Goal: Task Accomplishment & Management: Manage account settings

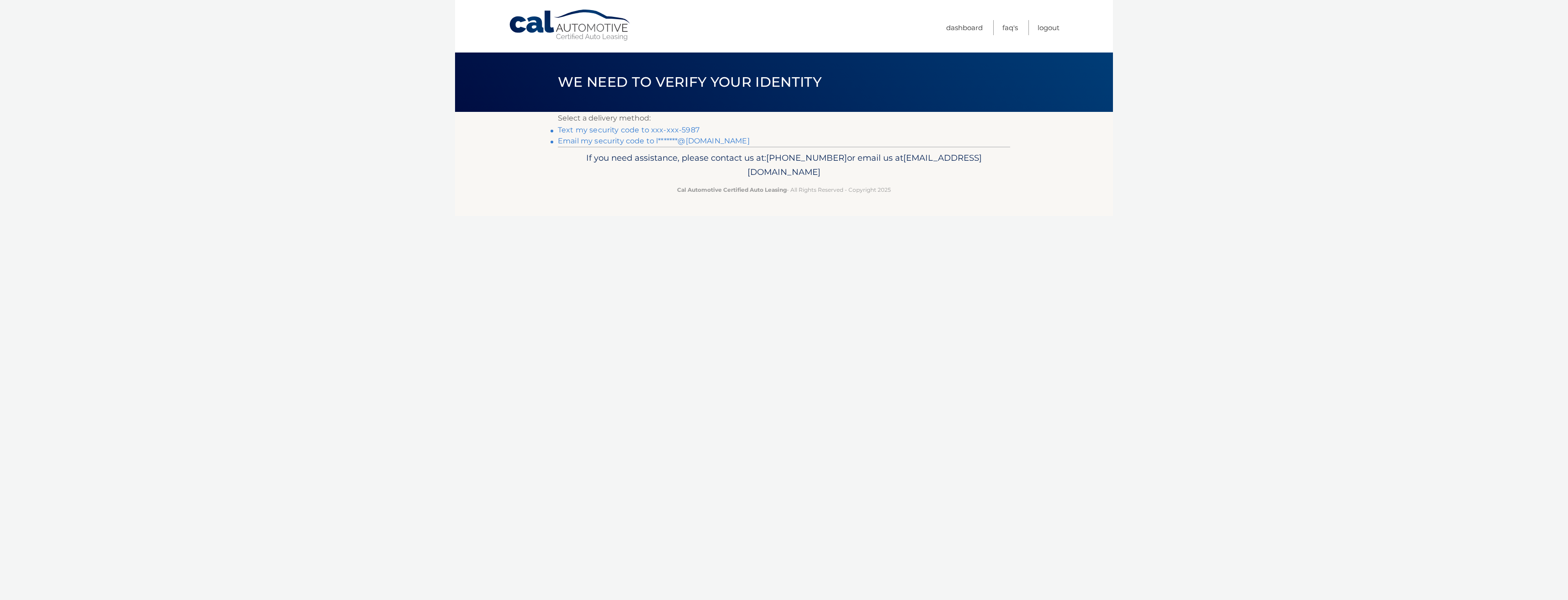
click at [641, 140] on link "Email my security code to l*******@live.com" at bounding box center [653, 141] width 192 height 8
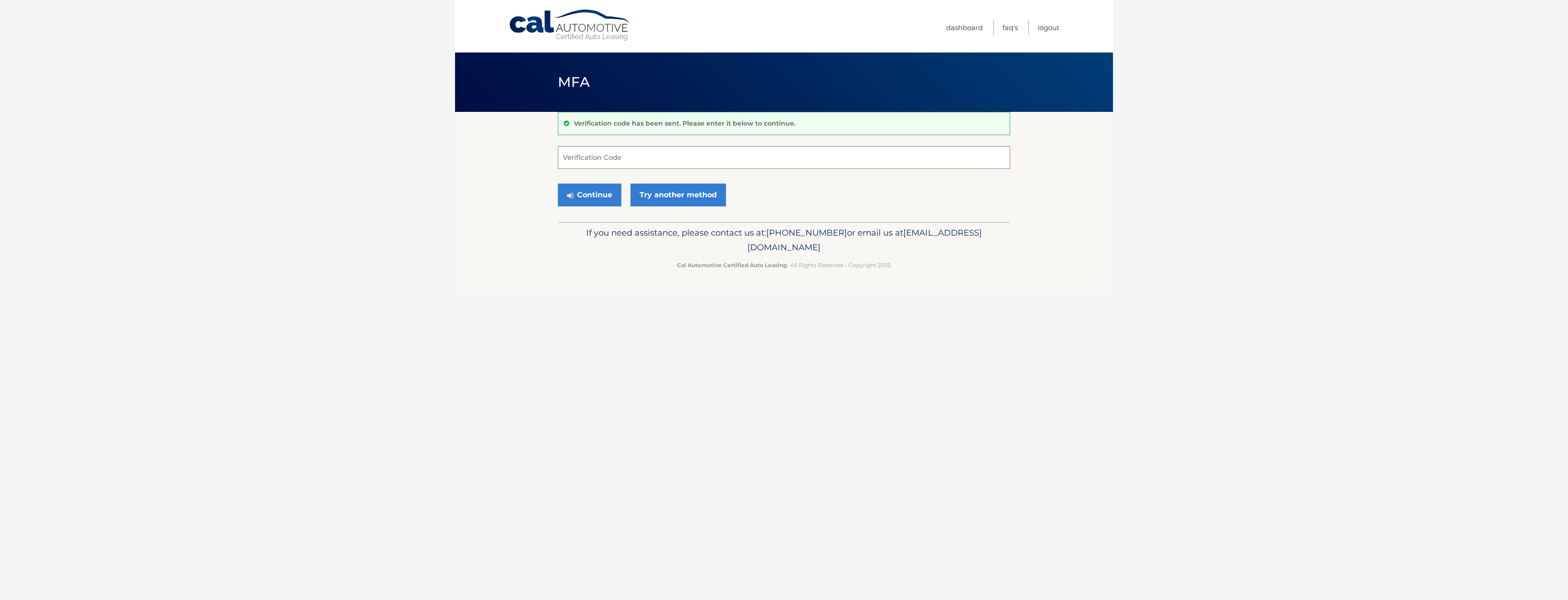
paste input "225379"
type input "225379"
click at [604, 193] on button "Continue" at bounding box center [589, 195] width 64 height 23
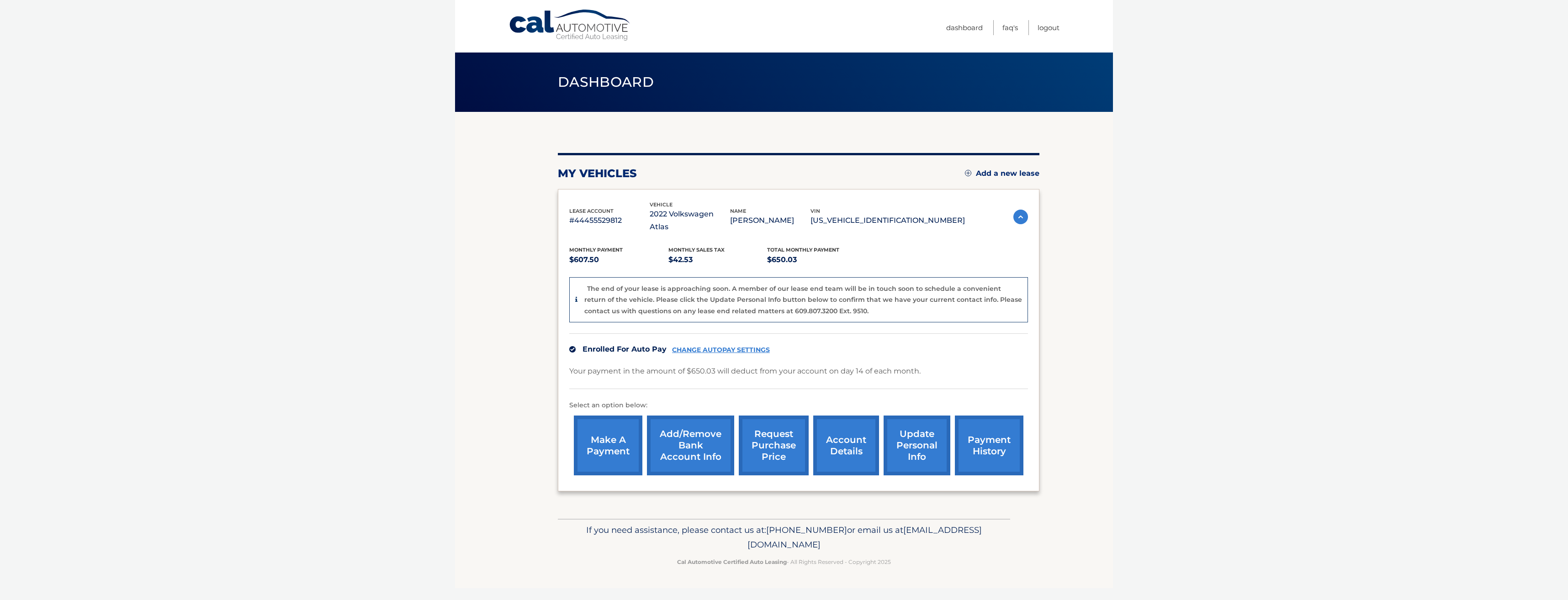
click at [861, 440] on link "account details" at bounding box center [846, 446] width 66 height 60
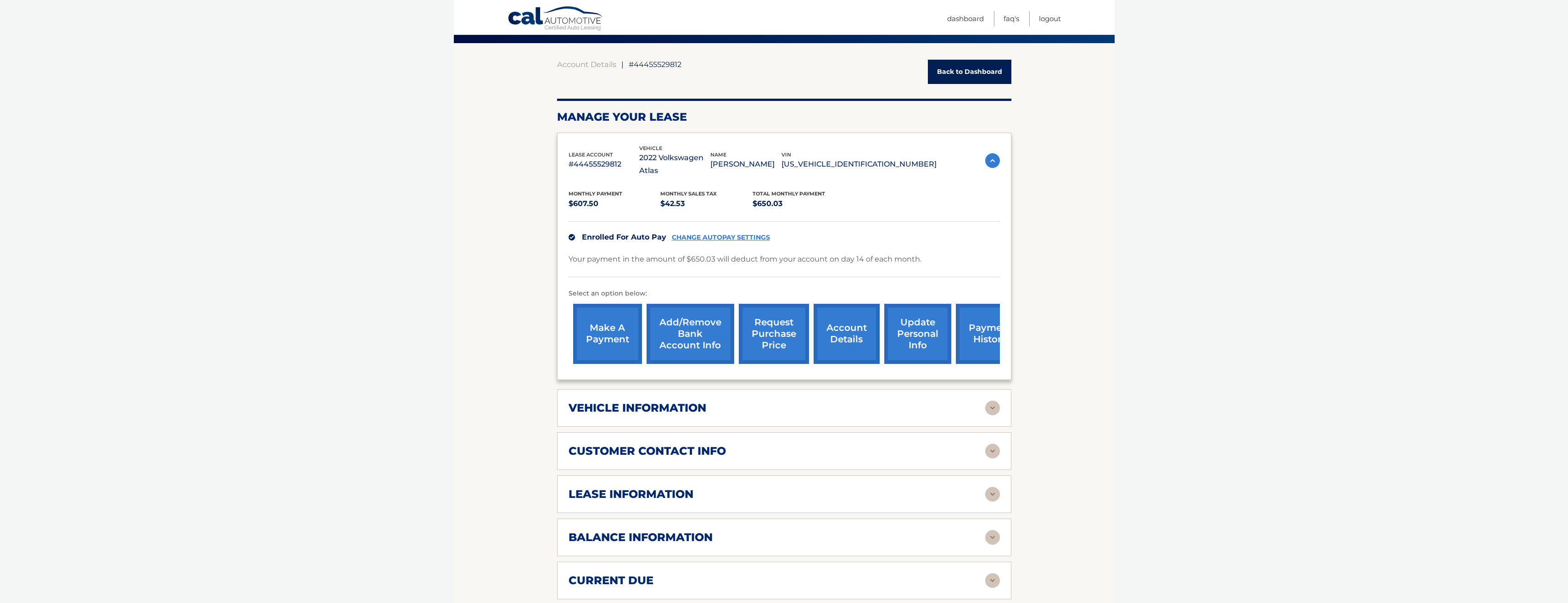
scroll to position [92, 0]
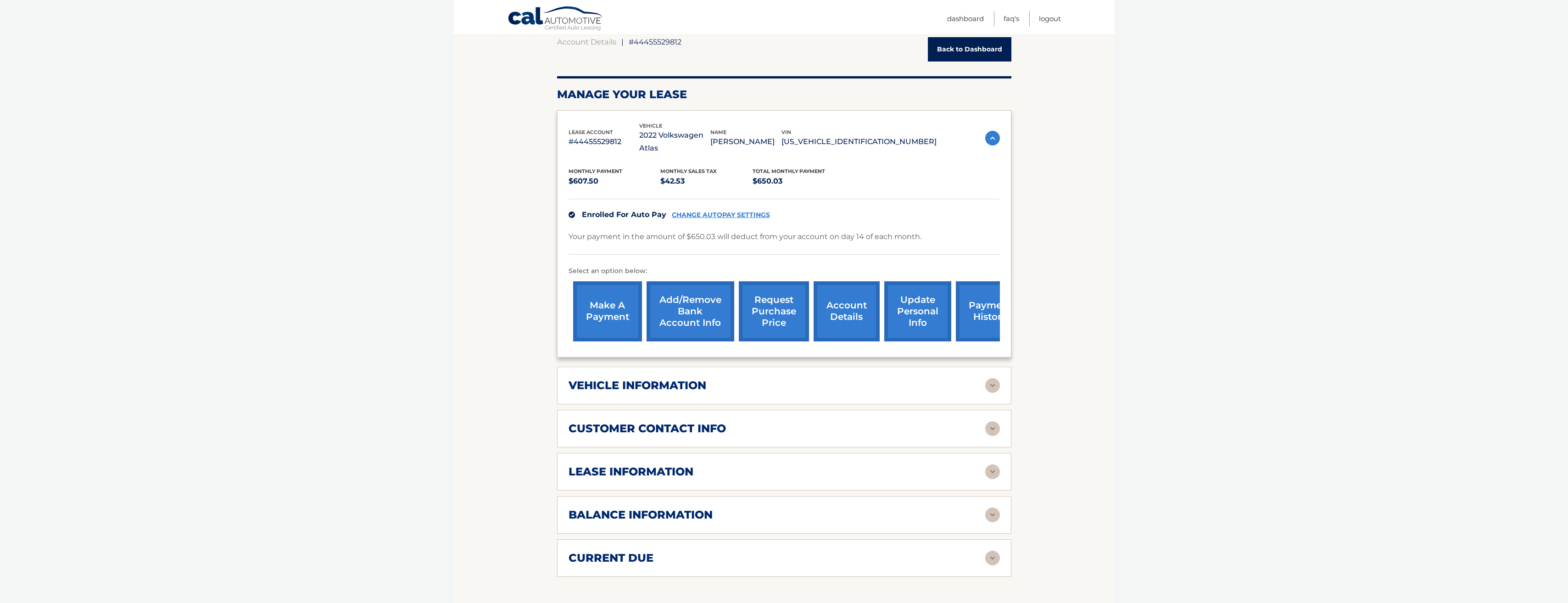
click at [736, 379] on div "vehicle information" at bounding box center [777, 386] width 416 height 14
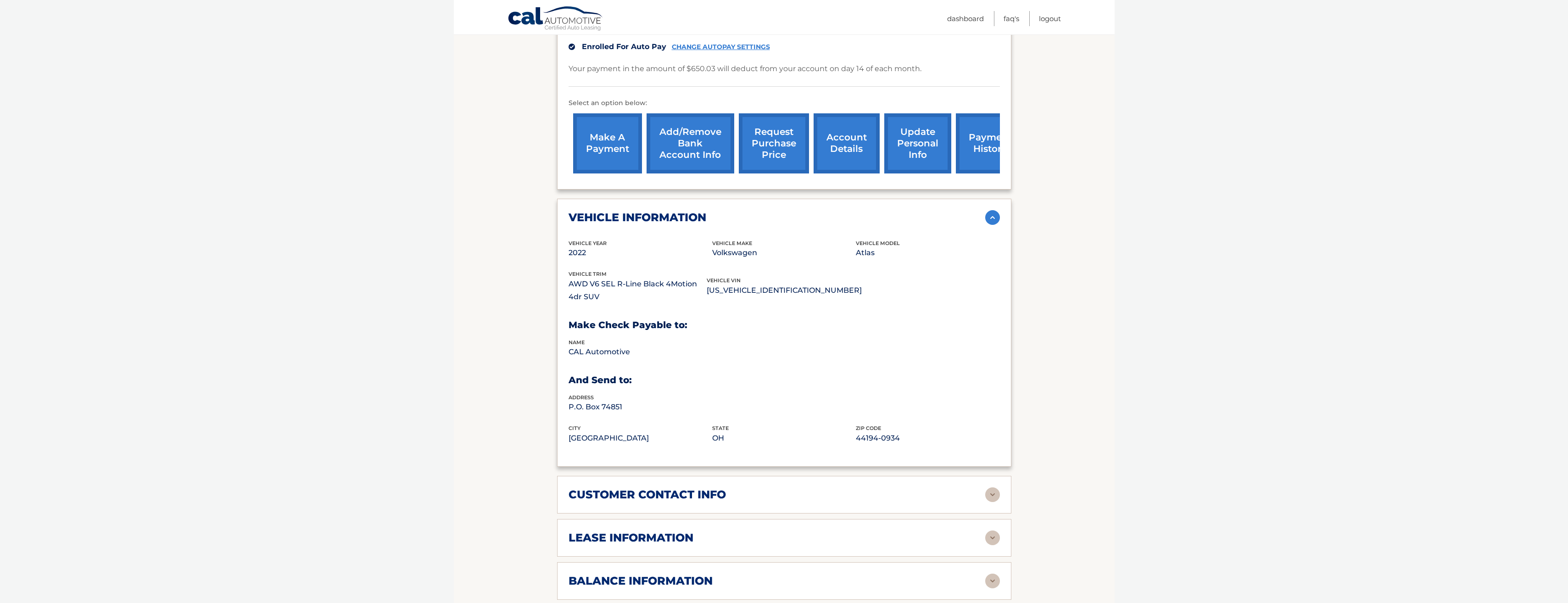
scroll to position [276, 0]
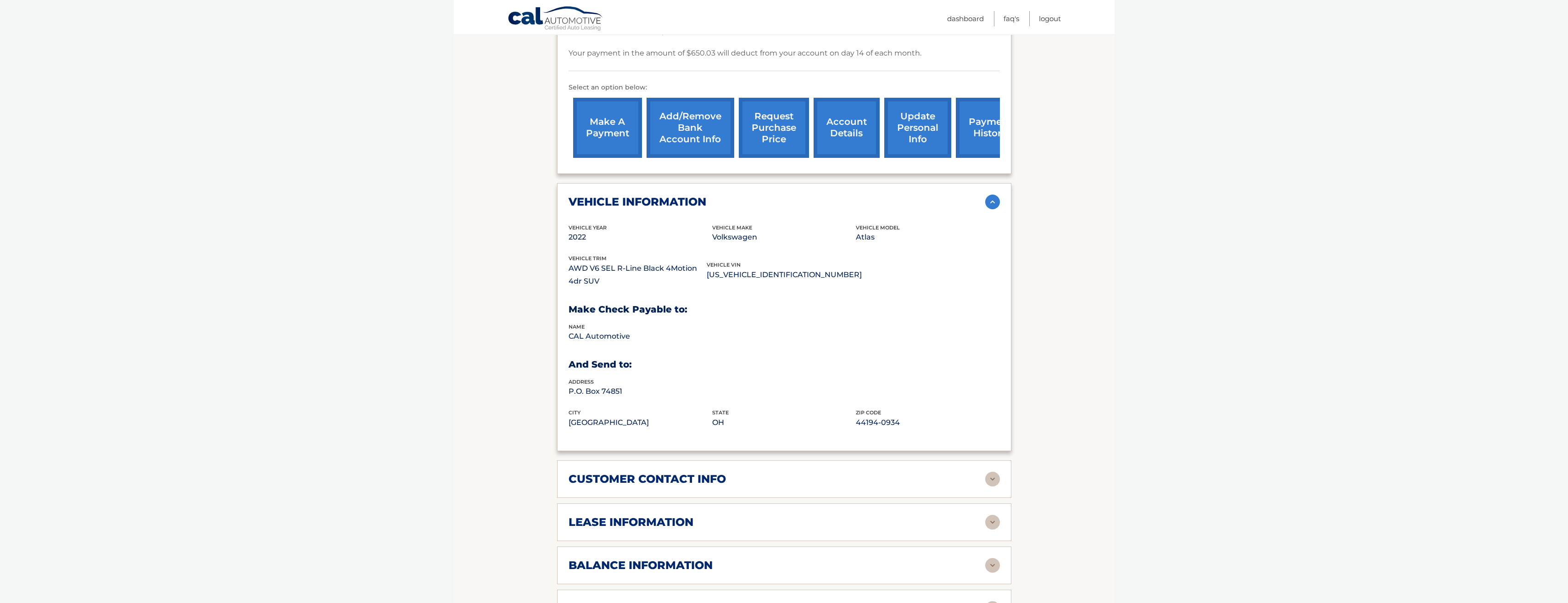
click at [721, 473] on h2 "customer contact info" at bounding box center [647, 480] width 158 height 14
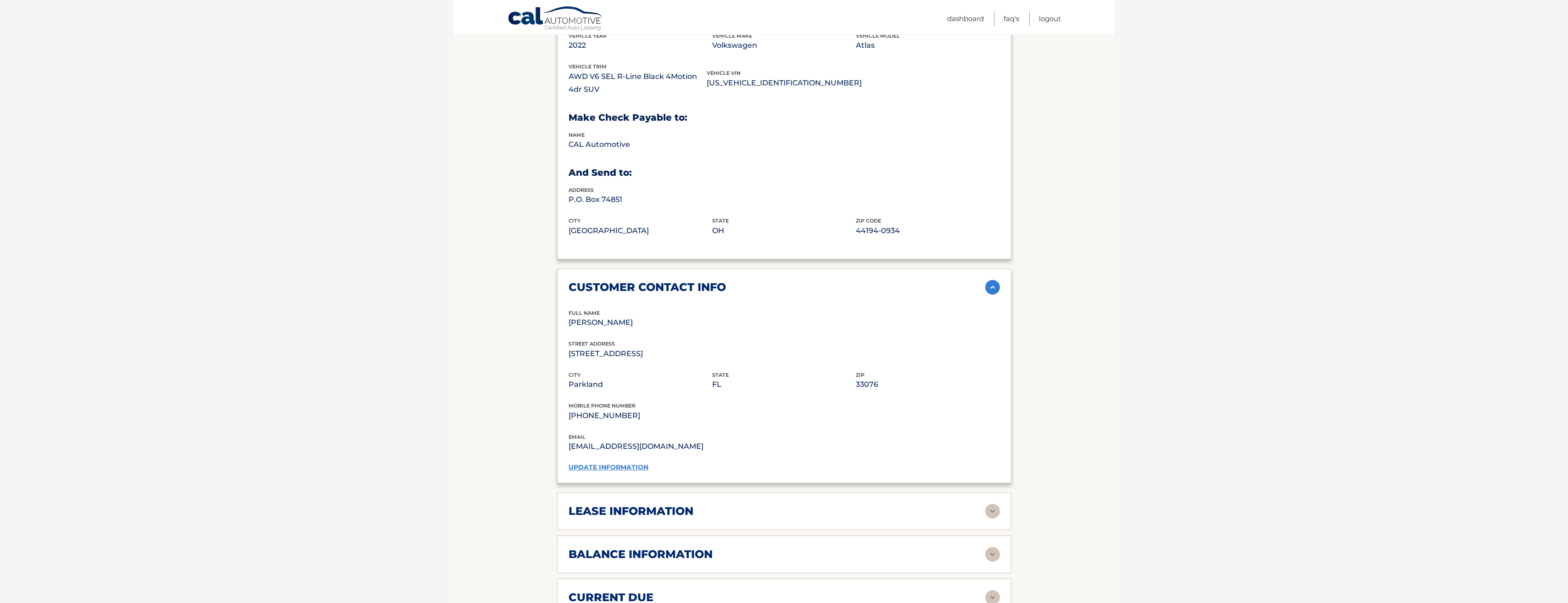
scroll to position [505, 0]
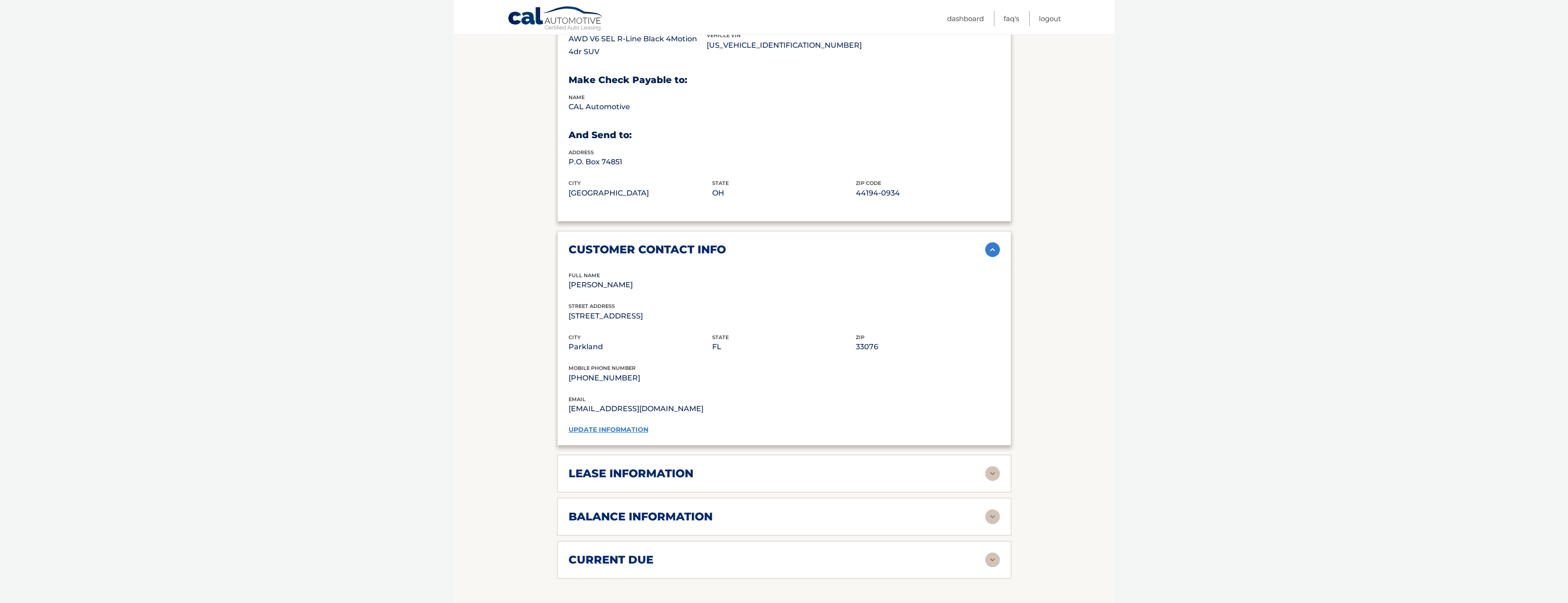
click at [727, 467] on div "lease information" at bounding box center [777, 474] width 416 height 14
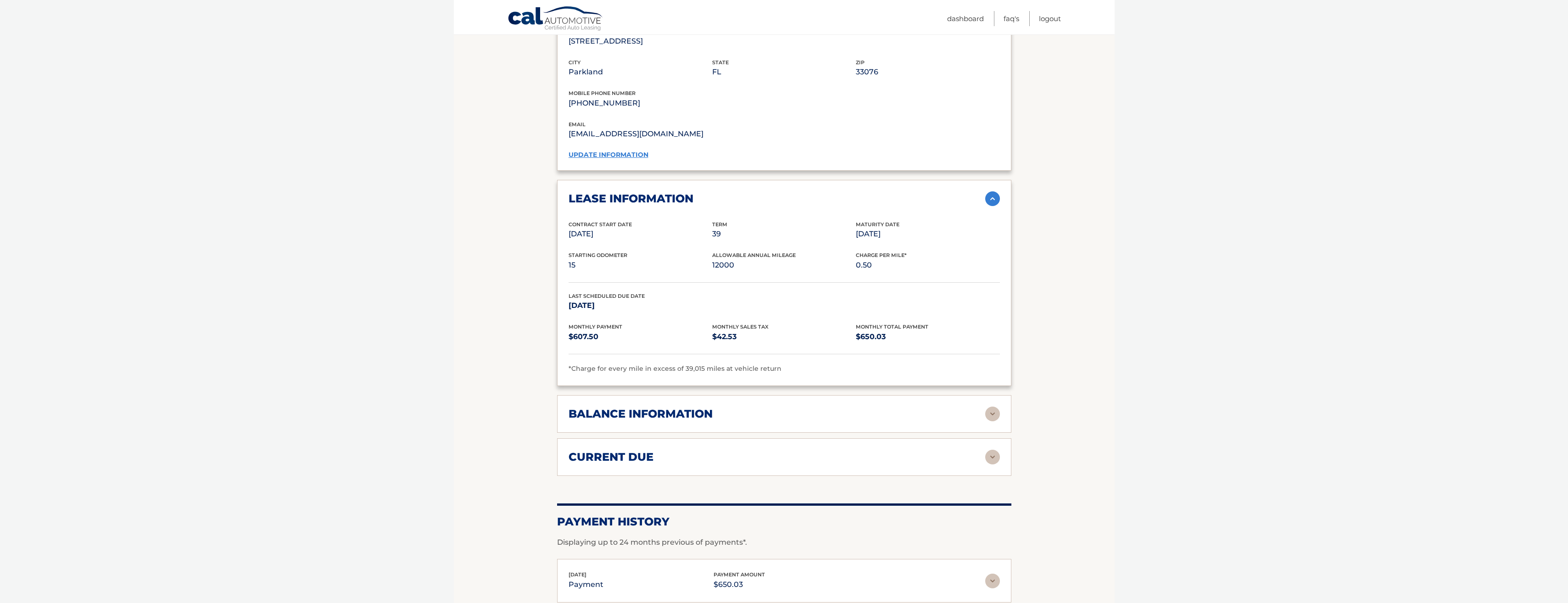
scroll to position [780, 0]
click at [889, 410] on div "balance information Payments Received 39 Payments Remaining Next Payment will b…" at bounding box center [784, 414] width 454 height 38
click at [997, 407] on img at bounding box center [993, 413] width 15 height 15
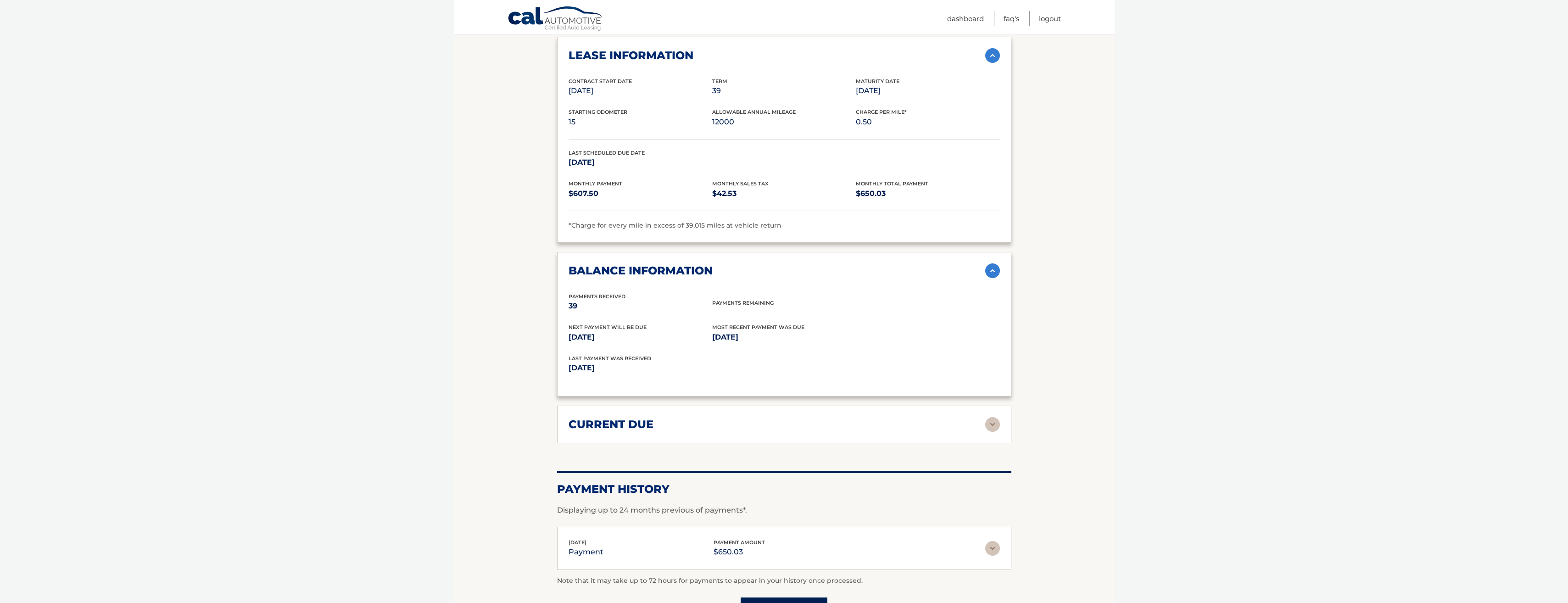
scroll to position [964, 0]
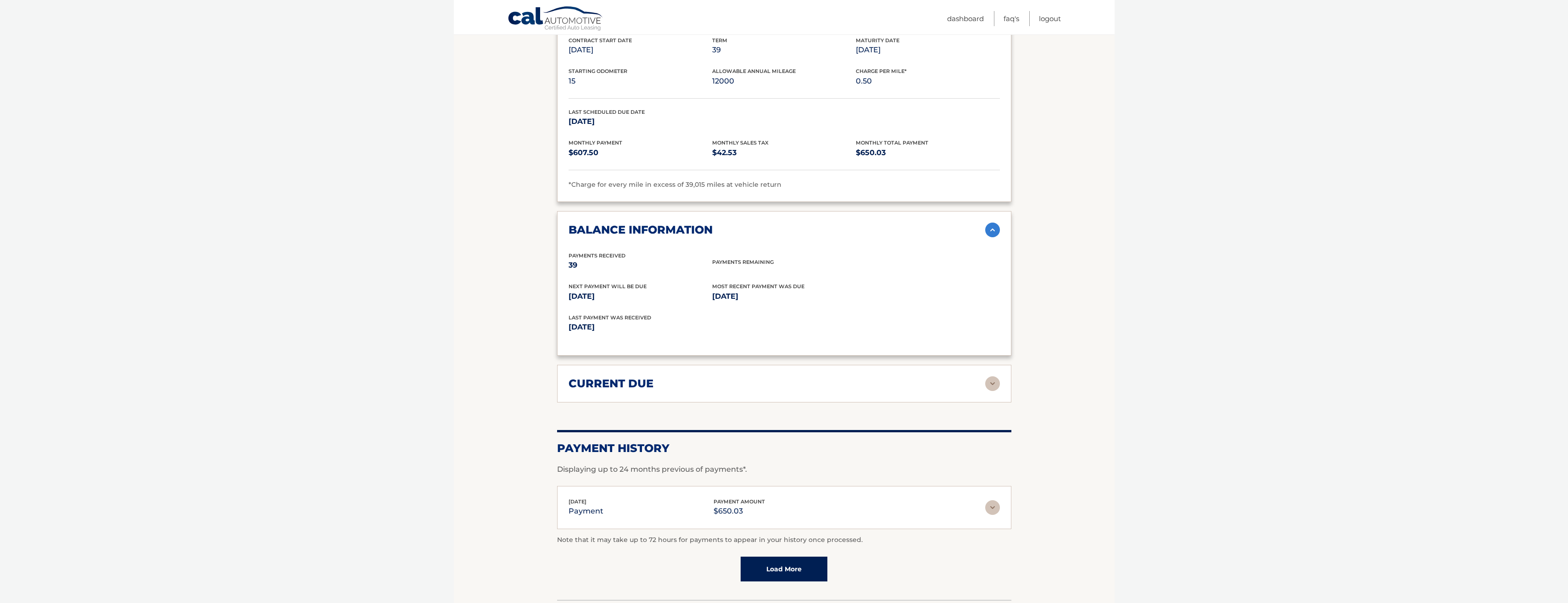
click at [990, 377] on img at bounding box center [993, 384] width 15 height 15
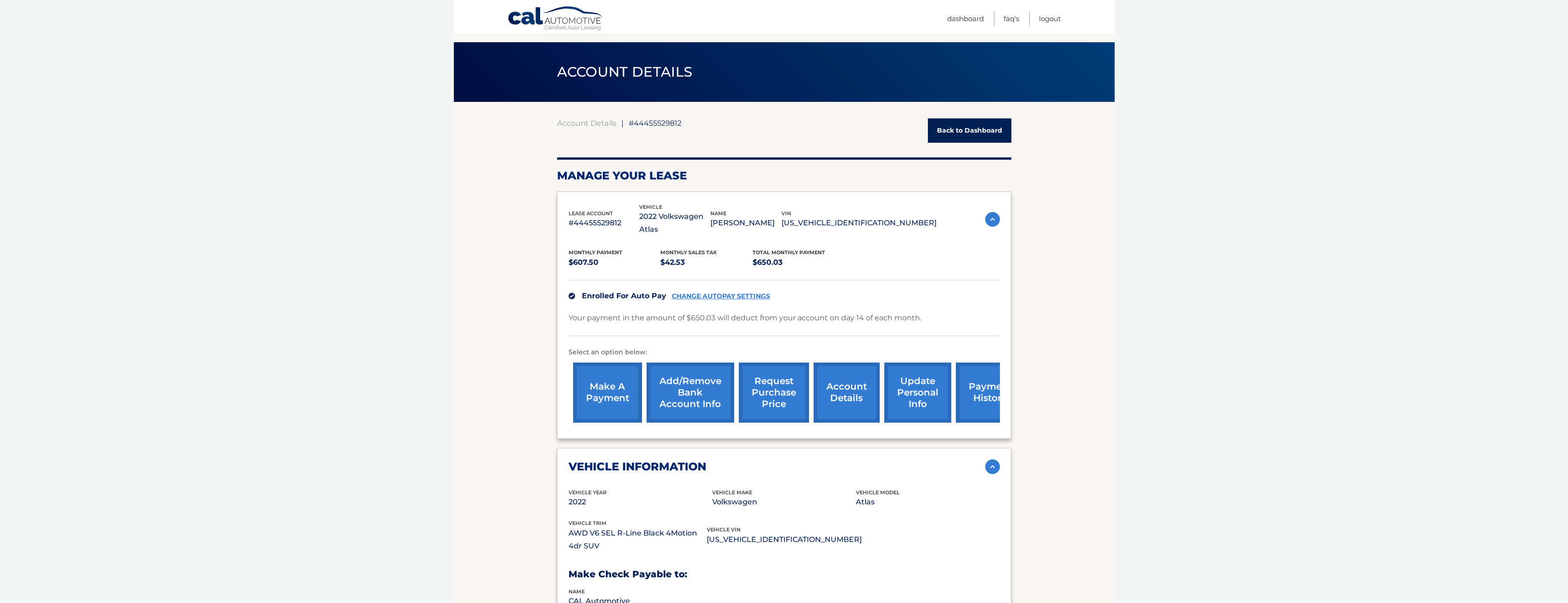
scroll to position [0, 0]
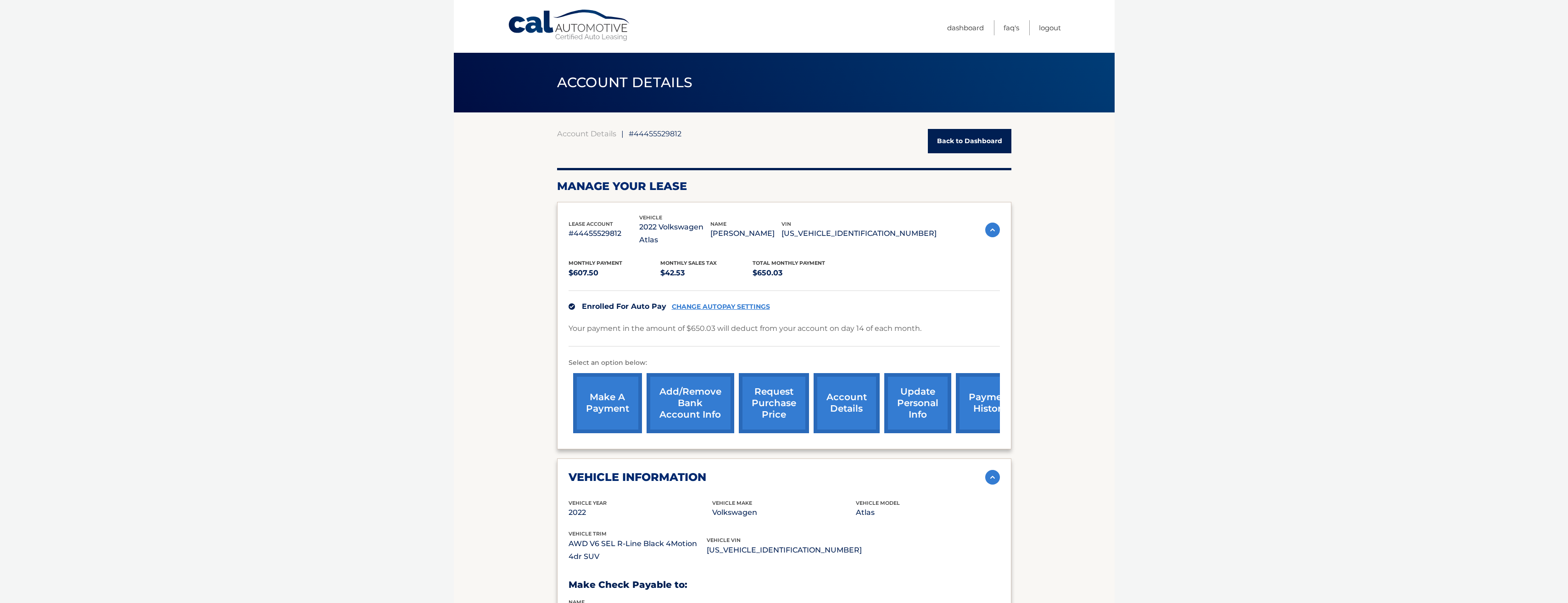
click at [693, 303] on link "CHANGE AUTOPAY SETTINGS" at bounding box center [721, 306] width 98 height 8
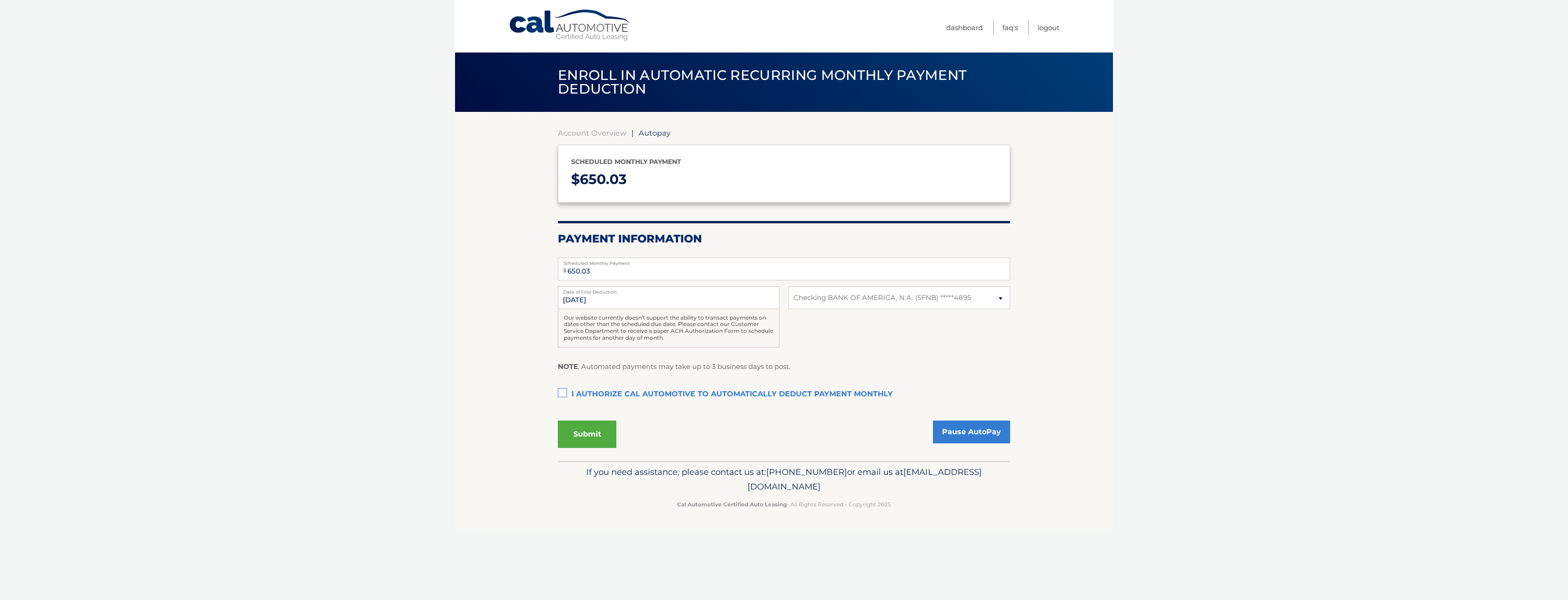
select select "MDM5NGQyMmQtMGNjNi00OWFmLTgwZDItOWNmYTkwMjE0OGRm"
click at [987, 439] on link "Pause AutoPay" at bounding box center [971, 432] width 77 height 23
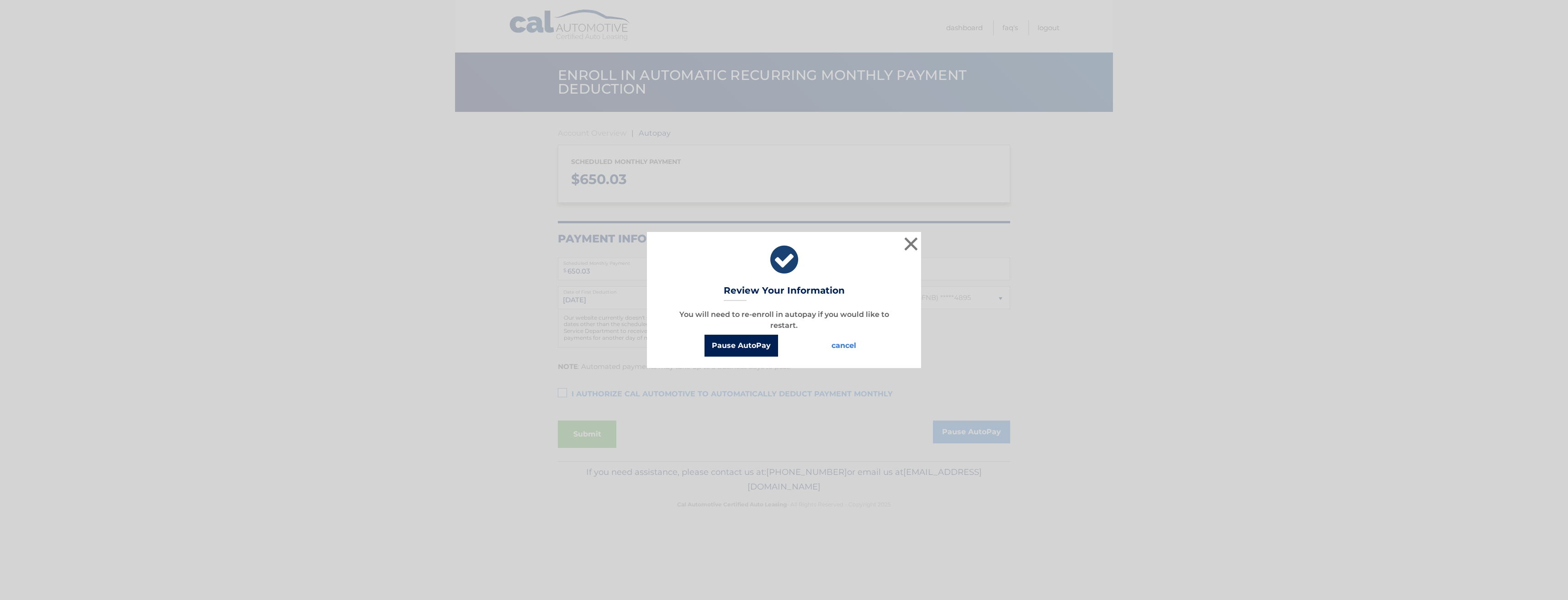
click at [752, 345] on button "Pause AutoPay" at bounding box center [741, 345] width 73 height 22
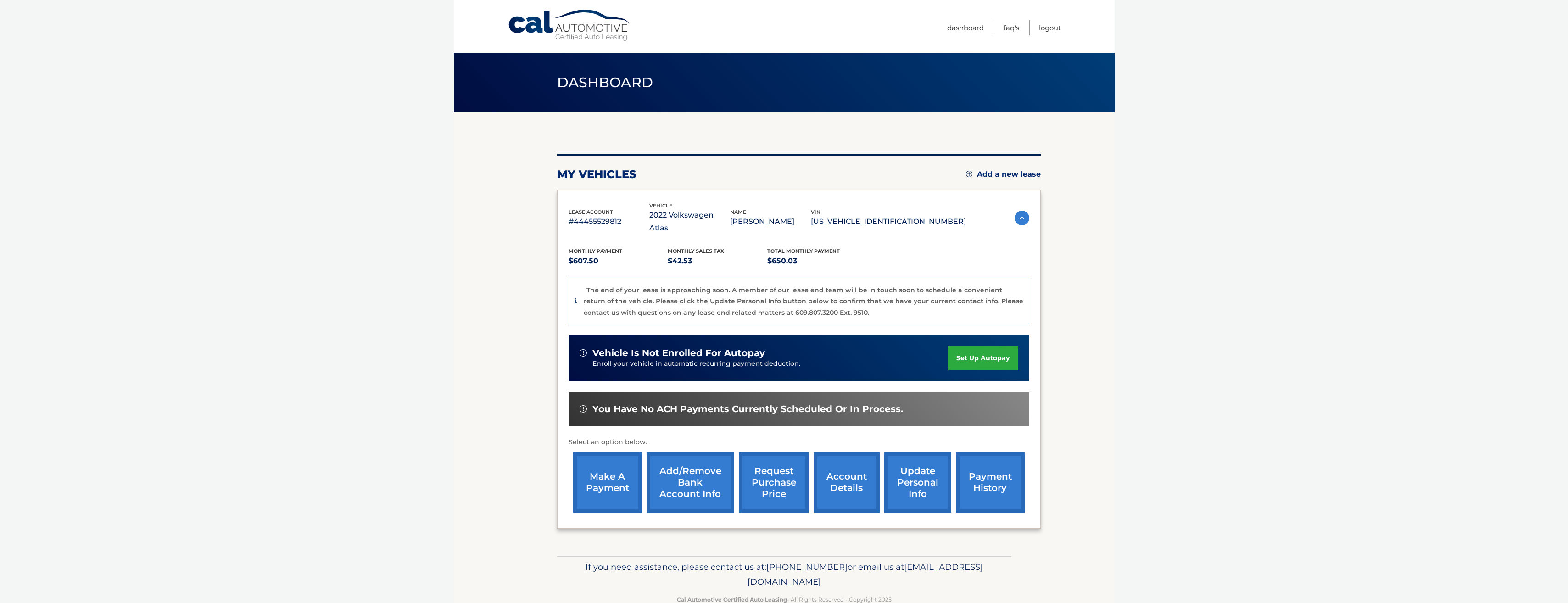
click at [589, 474] on link "make a payment" at bounding box center [608, 483] width 69 height 60
click at [1007, 469] on link "payment history" at bounding box center [990, 483] width 69 height 60
click at [839, 467] on link "account details" at bounding box center [847, 483] width 66 height 60
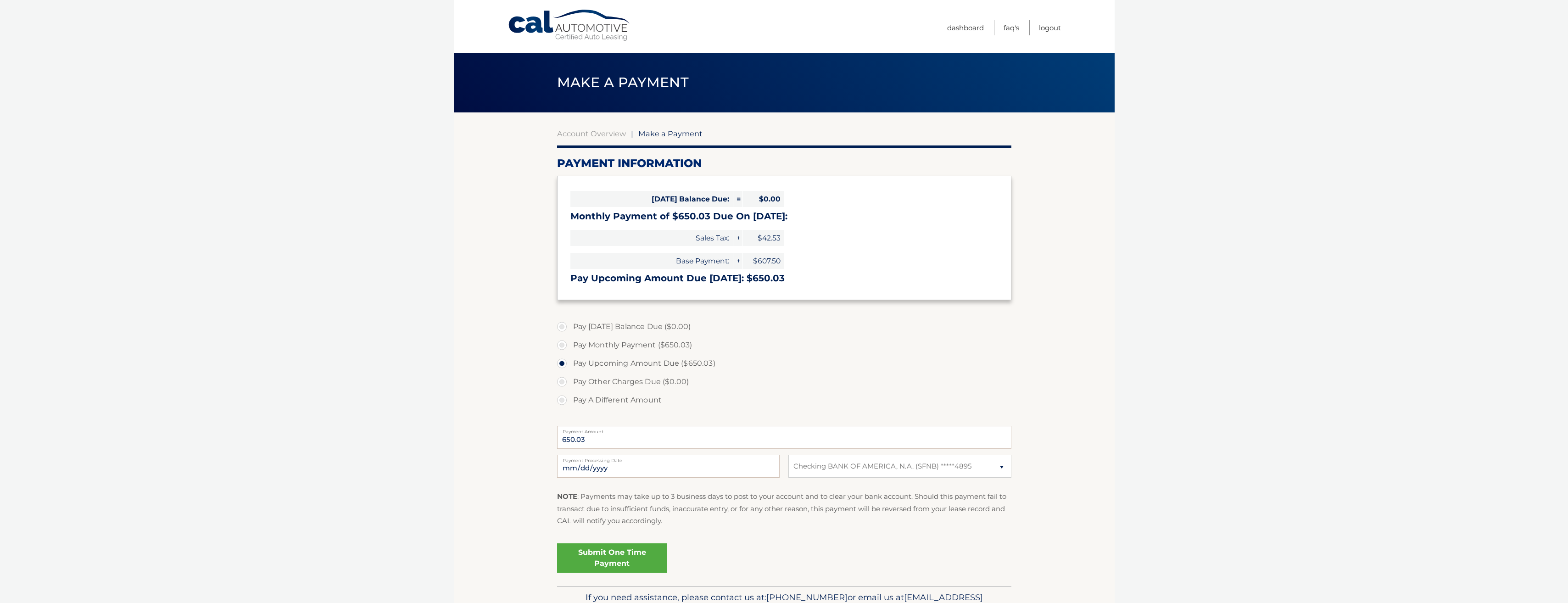
select select "MDM5NGQyMmQtMGNjNi00OWFmLTgwZDItOWNmYTkwMjE0OGRm"
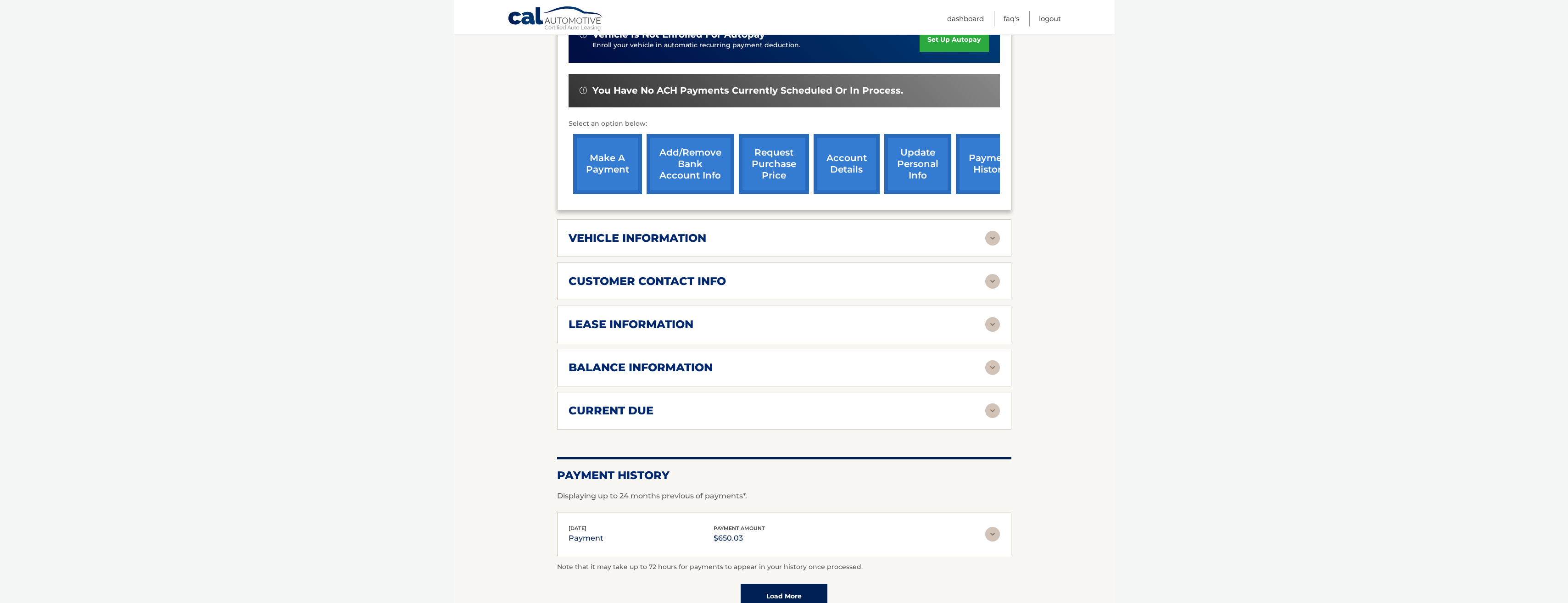
scroll to position [276, 0]
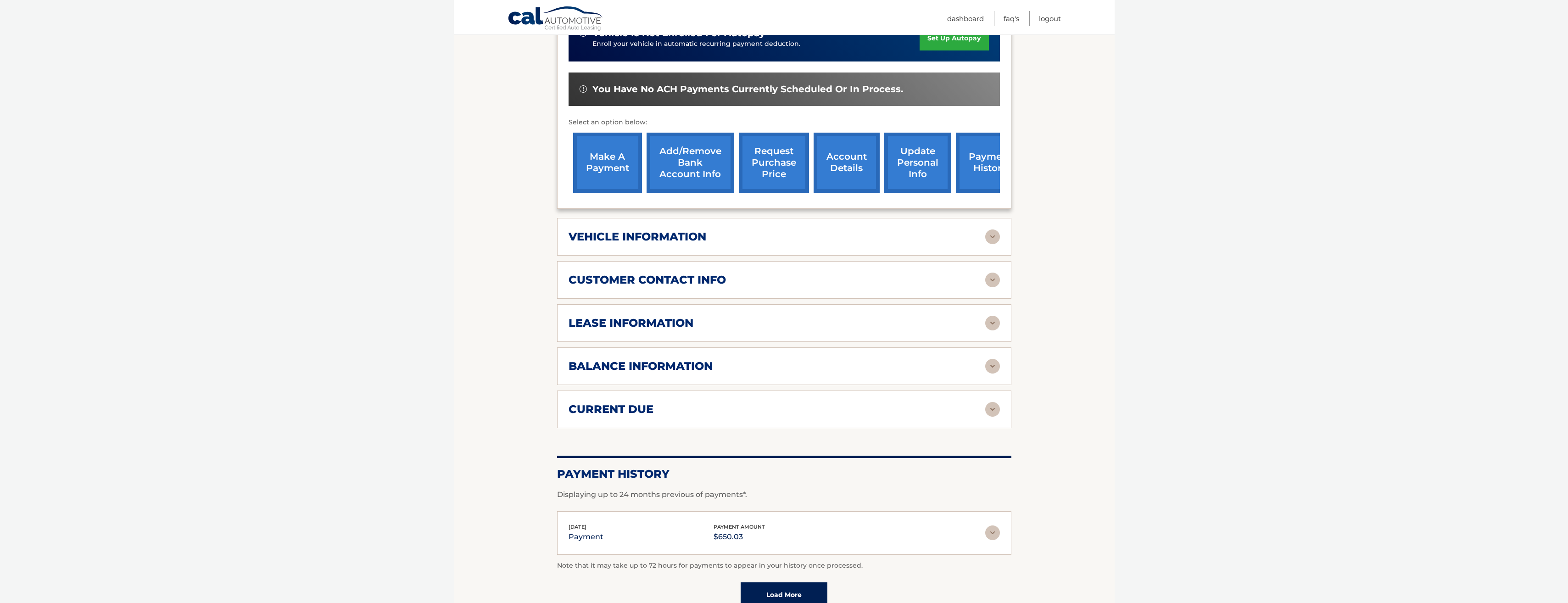
click at [997, 526] on img at bounding box center [993, 533] width 15 height 15
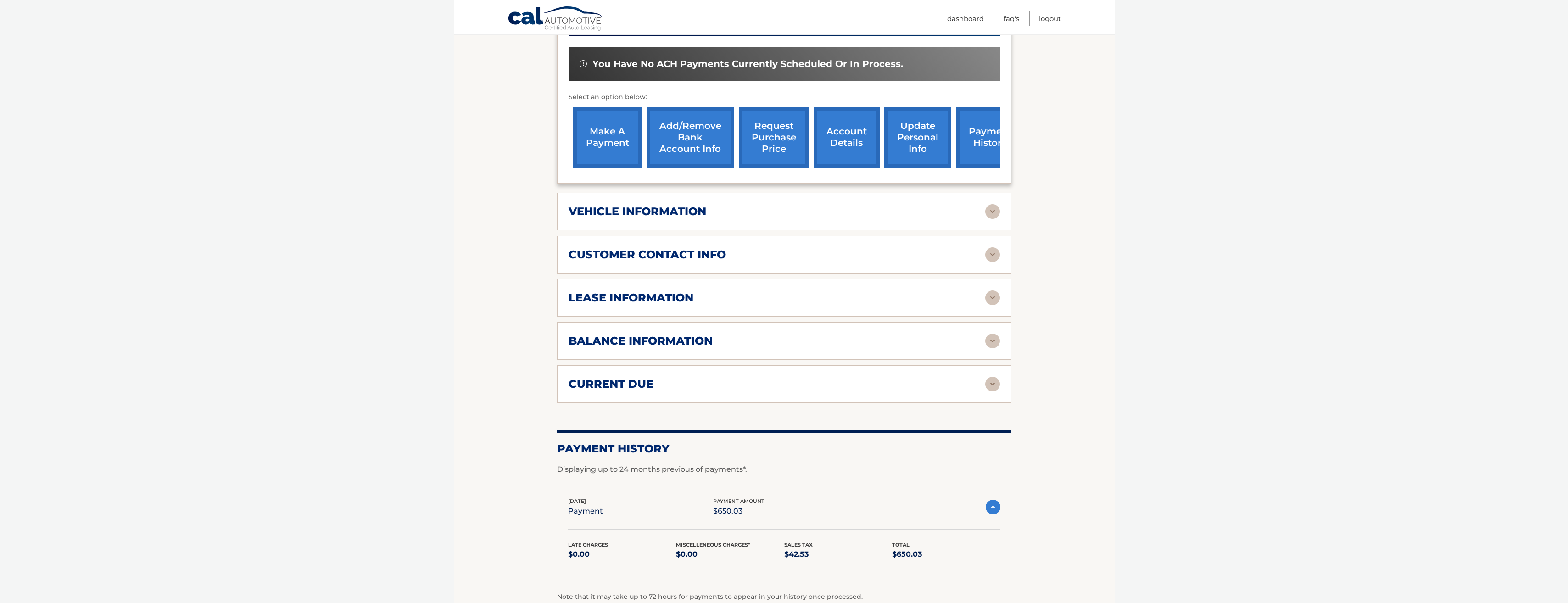
scroll to position [273, 0]
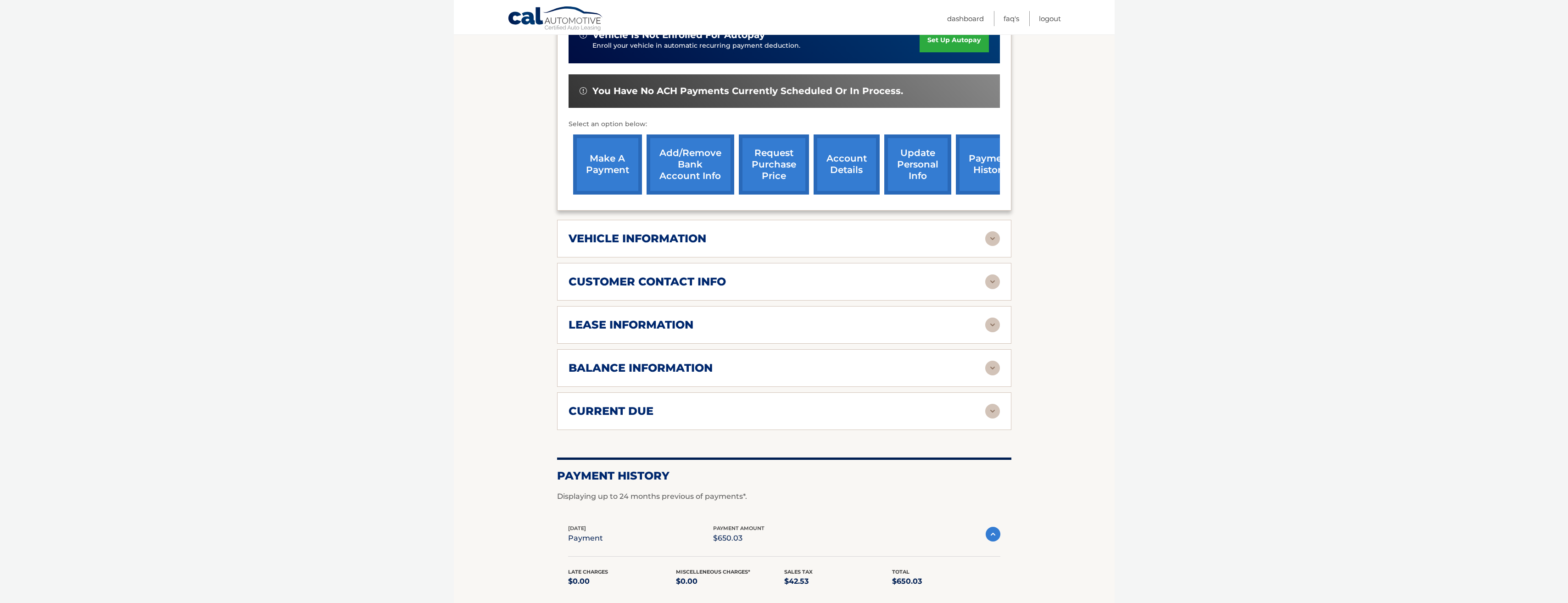
click at [657, 361] on h2 "balance information" at bounding box center [641, 368] width 144 height 14
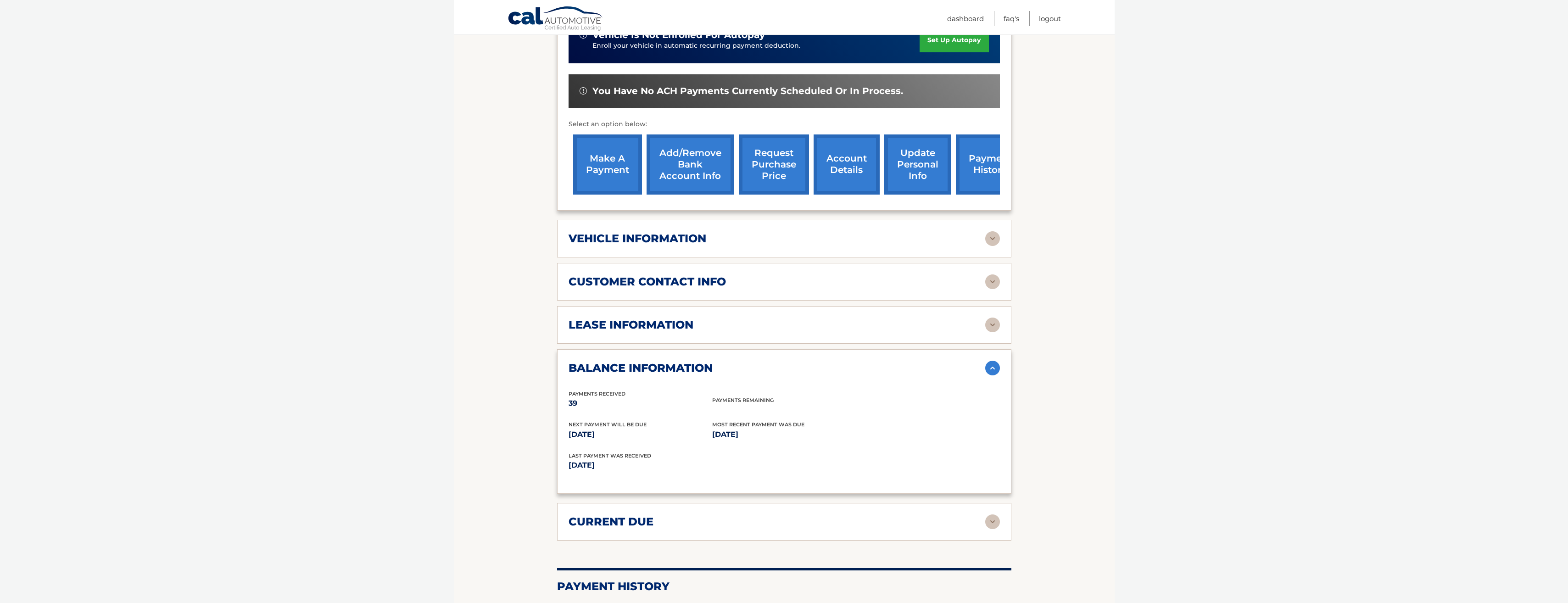
click at [655, 318] on h2 "lease information" at bounding box center [631, 325] width 125 height 14
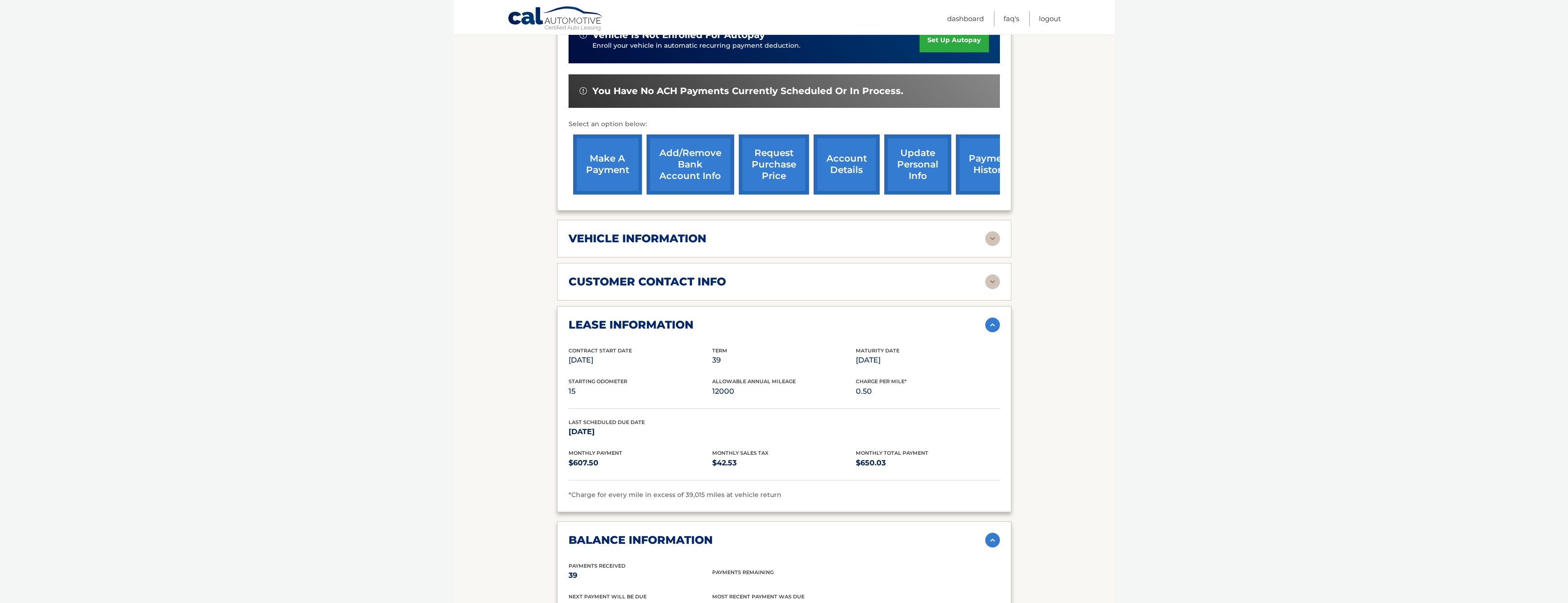
click at [659, 275] on h2 "customer contact info" at bounding box center [647, 282] width 158 height 14
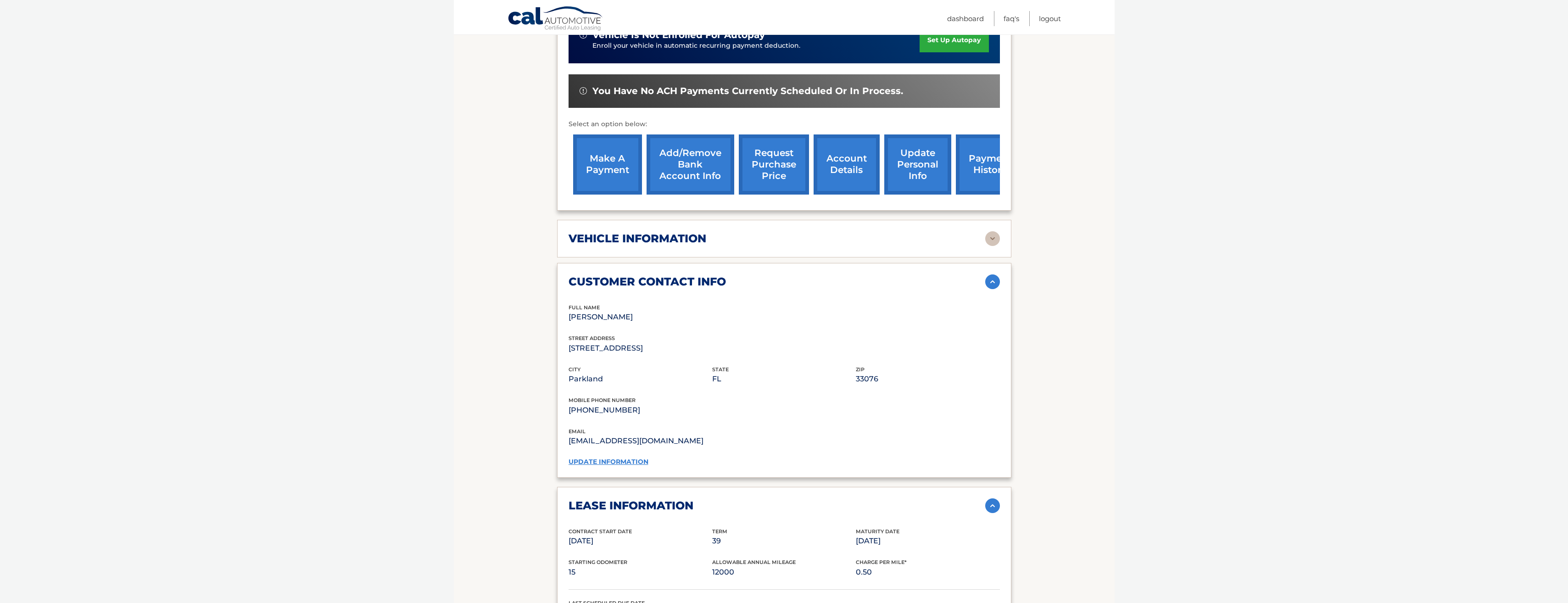
click at [653, 236] on div "vehicle information vehicle Year [DATE] vehicle make Volkswagen vehicle model A…" at bounding box center [784, 239] width 454 height 38
click at [659, 232] on h2 "vehicle information" at bounding box center [637, 239] width 137 height 14
